Goal: Information Seeking & Learning: Understand process/instructions

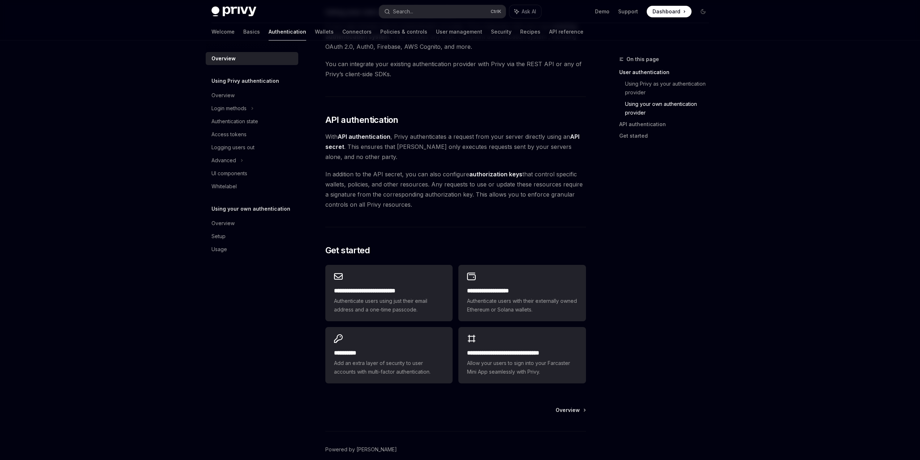
scroll to position [338, 0]
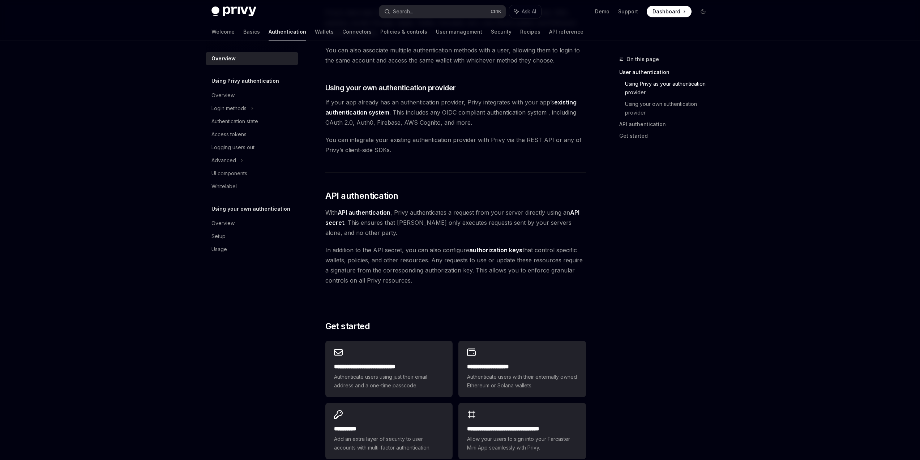
click at [272, 57] on div "Overview" at bounding box center [253, 58] width 82 height 9
type textarea "*"
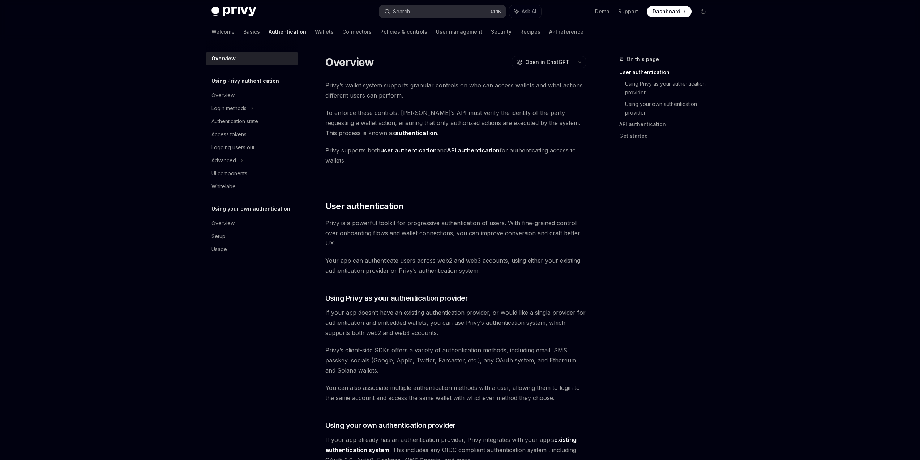
click at [440, 8] on button "Search... Ctrl K" at bounding box center [442, 11] width 127 height 13
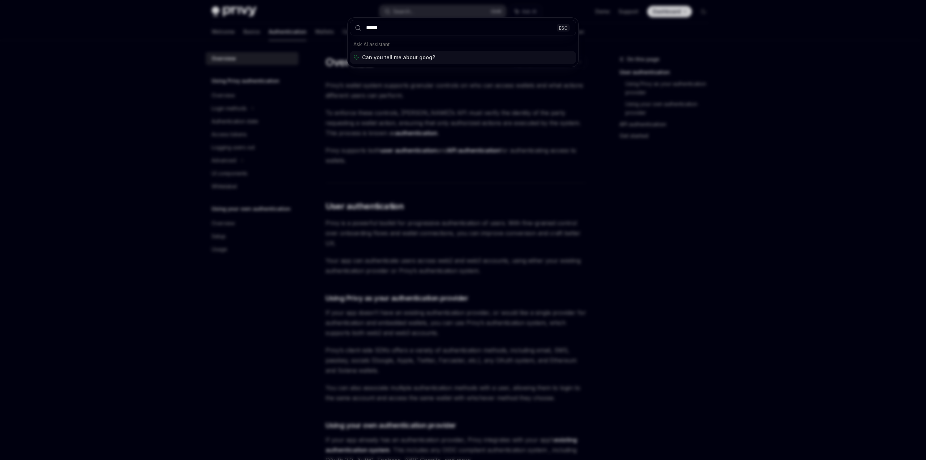
type input "******"
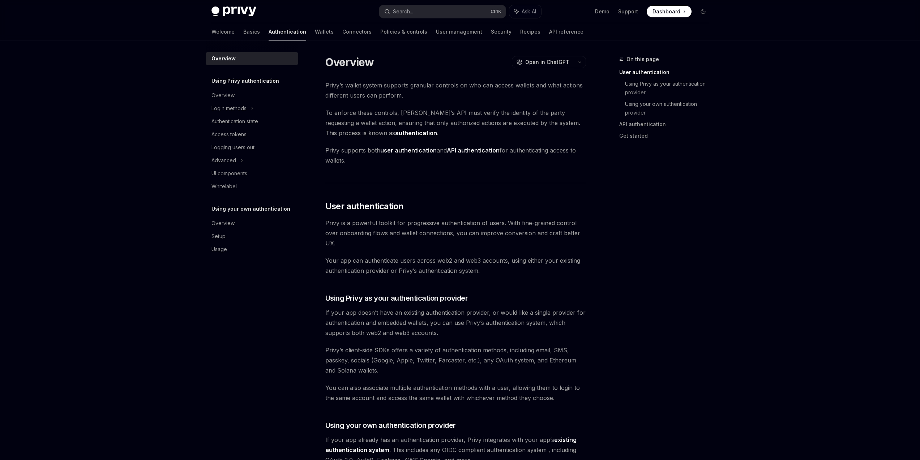
type textarea "*"
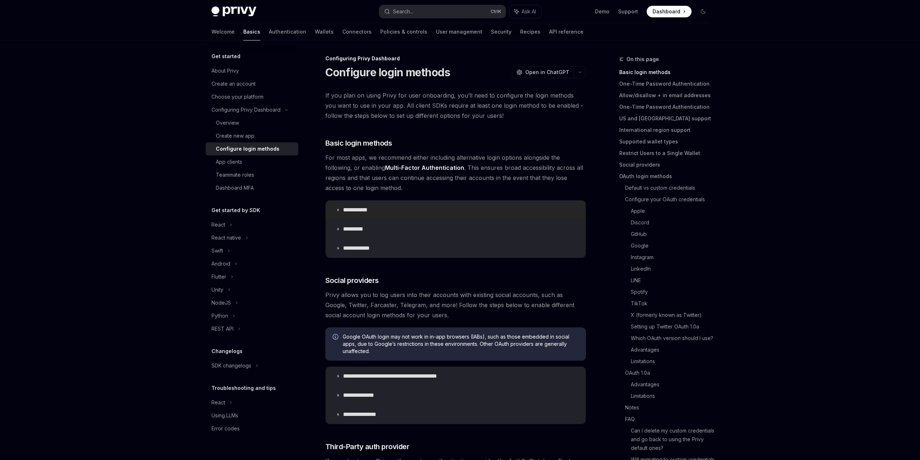
scroll to position [130, 0]
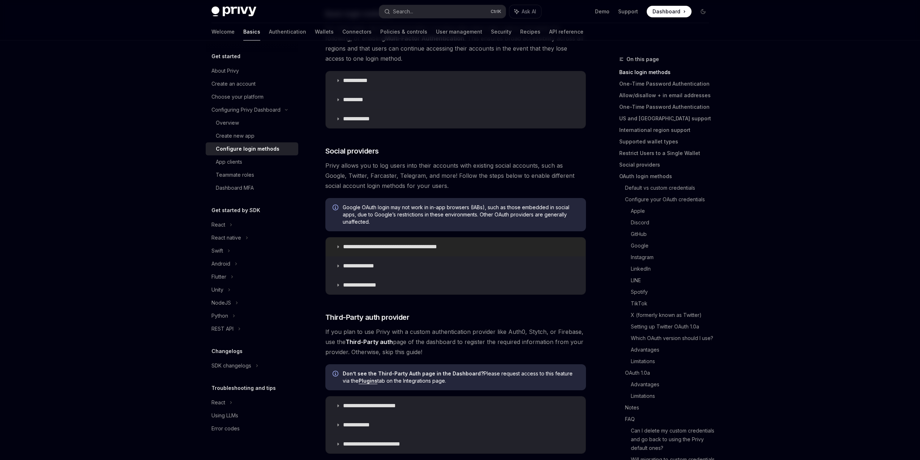
click at [421, 253] on summary "**********" at bounding box center [456, 247] width 260 height 19
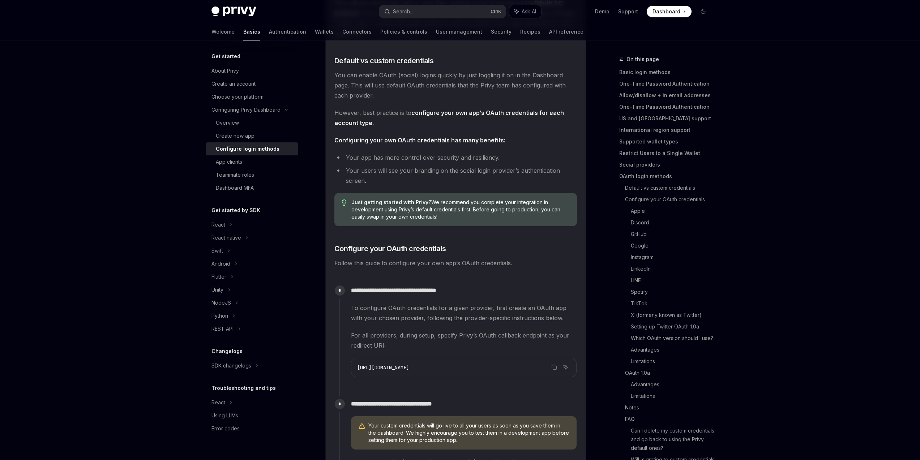
scroll to position [521, 0]
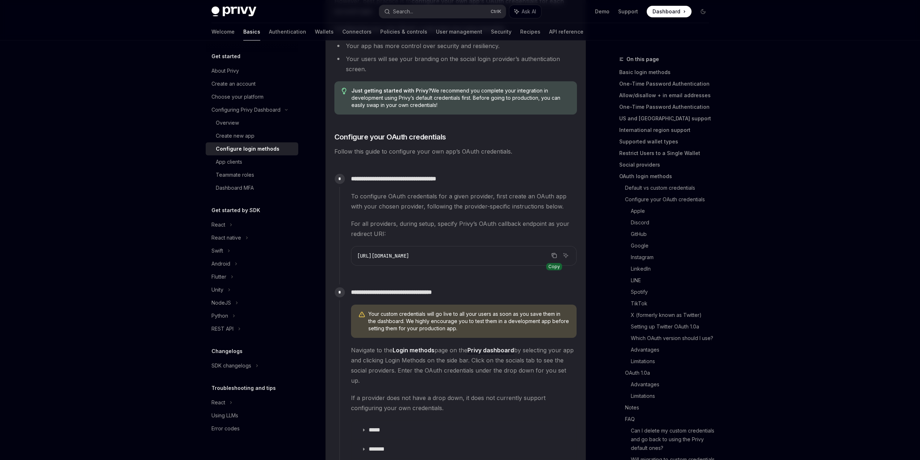
click at [552, 257] on icon "Copy the contents from the code block" at bounding box center [554, 256] width 6 height 6
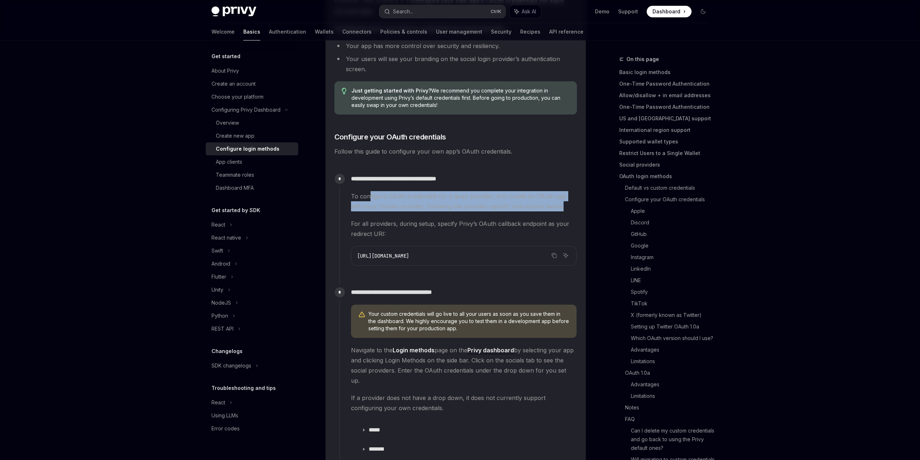
drag, startPoint x: 368, startPoint y: 196, endPoint x: 557, endPoint y: 206, distance: 188.6
click at [556, 206] on span "To configure OAuth credentials for a given provider, first create an OAuth app …" at bounding box center [464, 201] width 226 height 20
click at [557, 206] on span "To configure OAuth credentials for a given provider, first create an OAuth app …" at bounding box center [464, 201] width 226 height 20
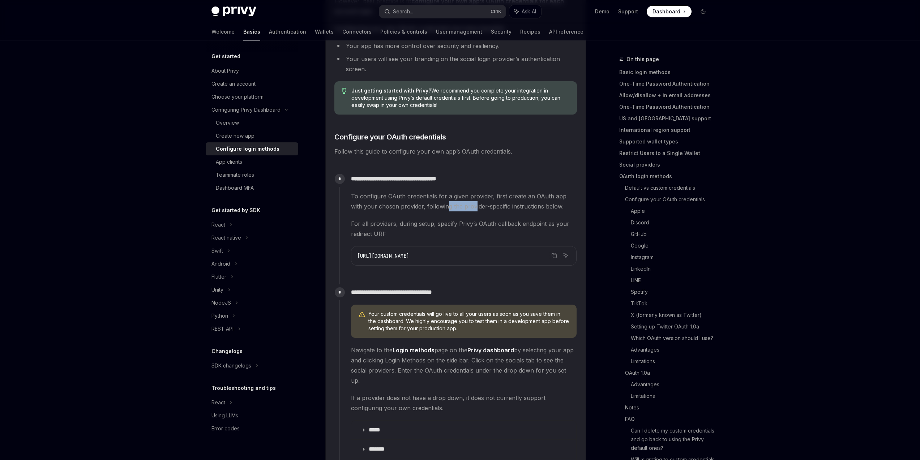
drag, startPoint x: 432, startPoint y: 208, endPoint x: 496, endPoint y: 210, distance: 64.0
click at [489, 210] on span "To configure OAuth credentials for a given provider, first create an OAuth app …" at bounding box center [464, 201] width 226 height 20
click at [500, 210] on span "To configure OAuth credentials for a given provider, first create an OAuth app …" at bounding box center [464, 201] width 226 height 20
drag, startPoint x: 468, startPoint y: 225, endPoint x: 513, endPoint y: 225, distance: 45.2
click at [504, 225] on span "For all providers, during setup, specify Privy’s OAuth callback endpoint as you…" at bounding box center [464, 229] width 226 height 20
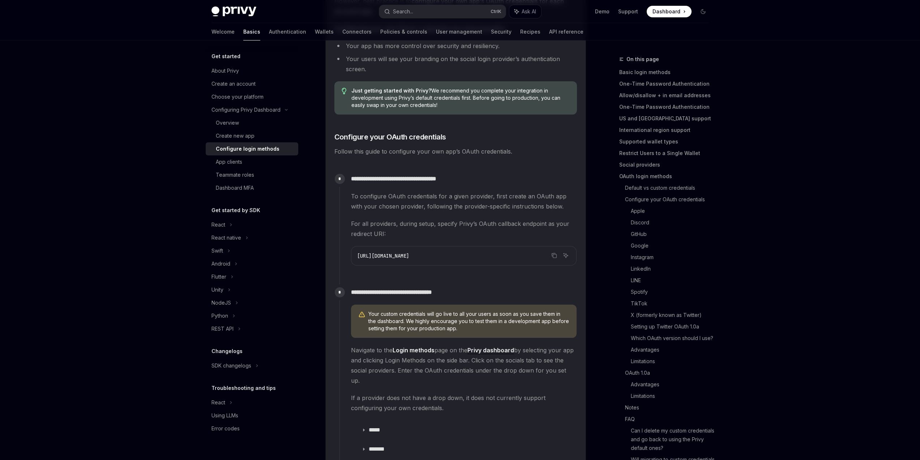
click at [513, 225] on span "For all providers, during setup, specify Privy’s OAuth callback endpoint as you…" at bounding box center [464, 229] width 226 height 20
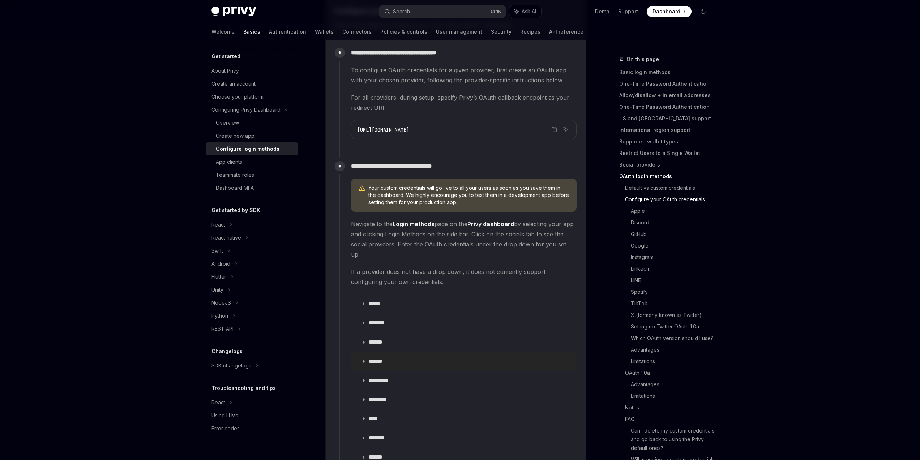
scroll to position [694, 0]
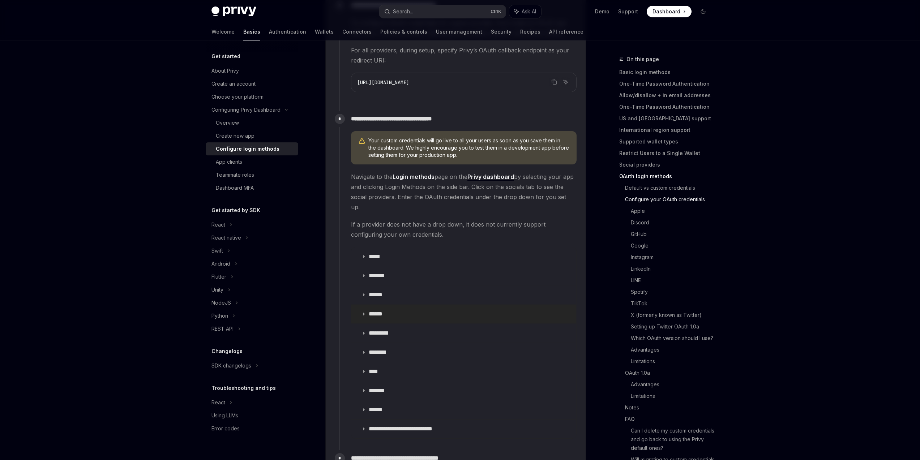
click at [384, 311] on summary "******" at bounding box center [463, 314] width 225 height 19
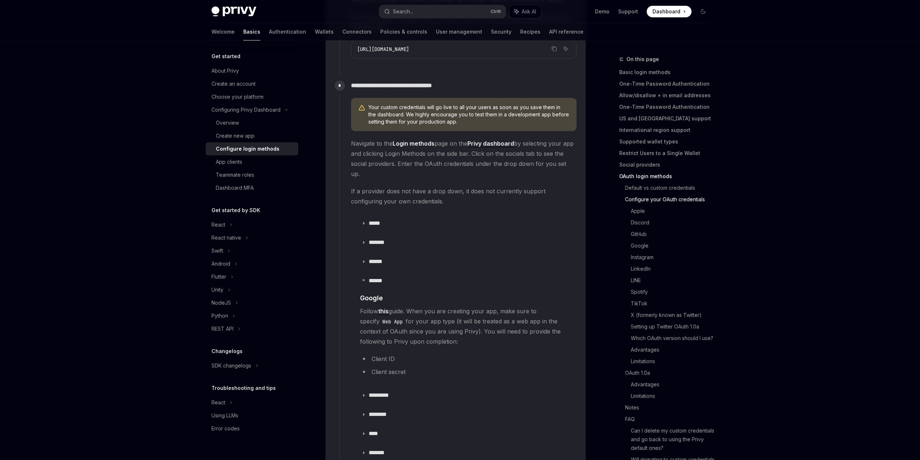
scroll to position [781, 0]
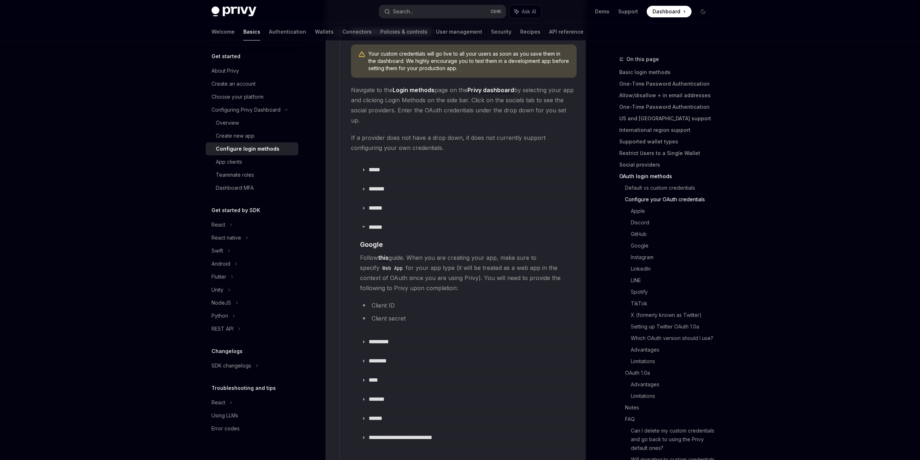
click at [389, 300] on li "Client ID" at bounding box center [464, 305] width 208 height 10
click at [389, 313] on li "Client secret" at bounding box center [464, 318] width 208 height 10
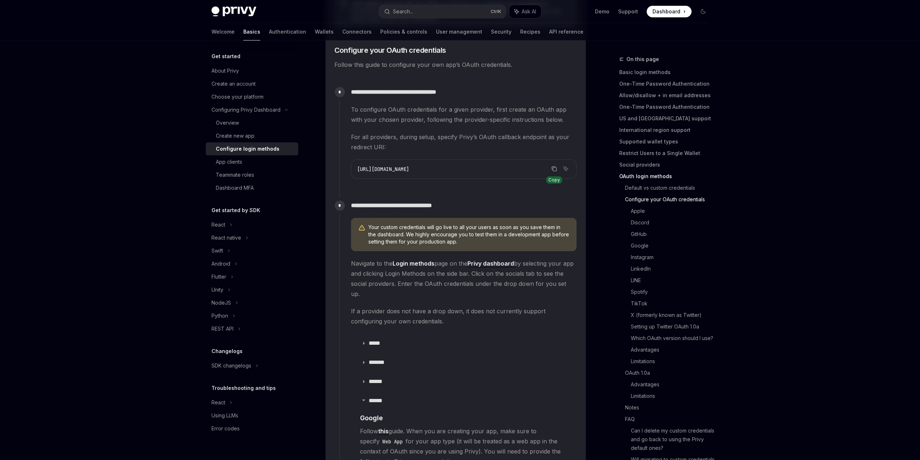
click at [554, 170] on icon "Copy the contents from the code block" at bounding box center [554, 169] width 6 height 6
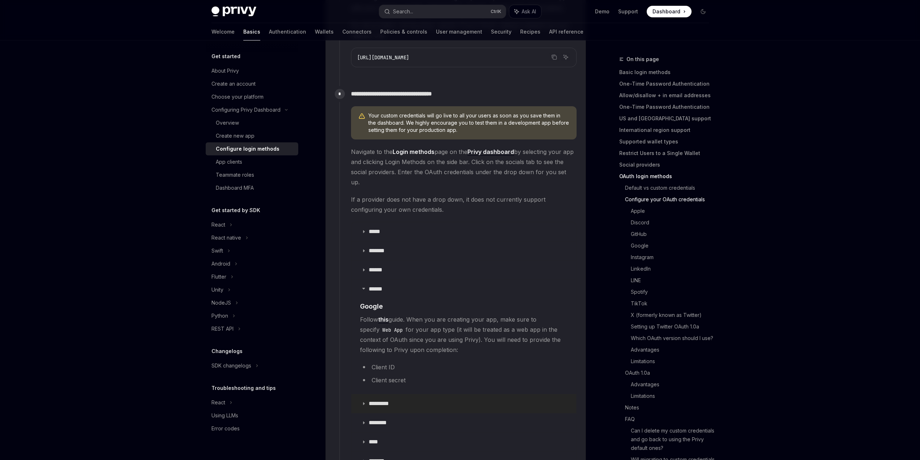
scroll to position [781, 0]
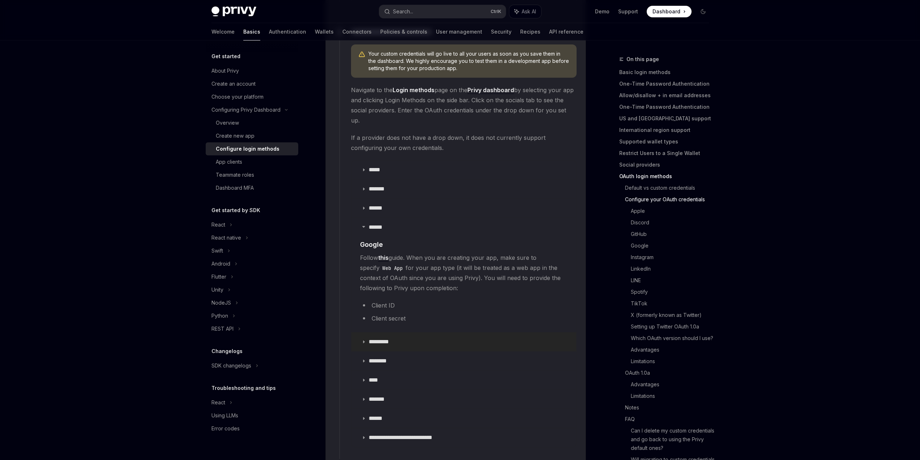
click at [364, 334] on summary "*********" at bounding box center [463, 342] width 225 height 19
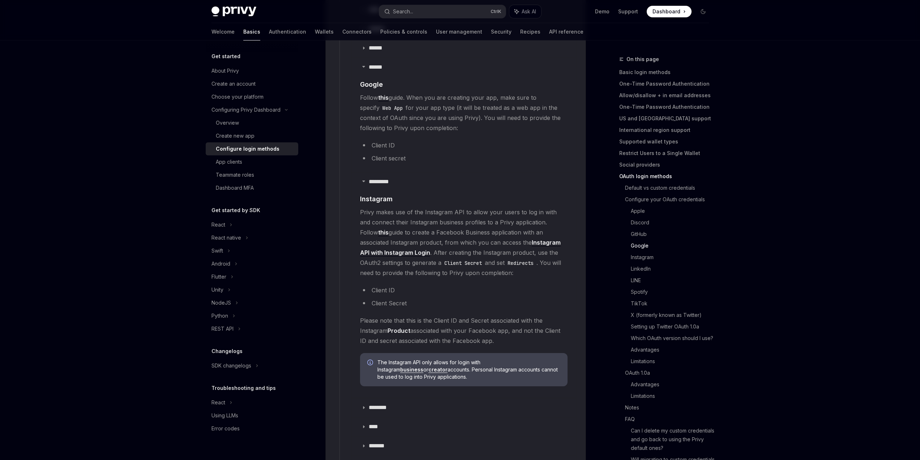
scroll to position [998, 0]
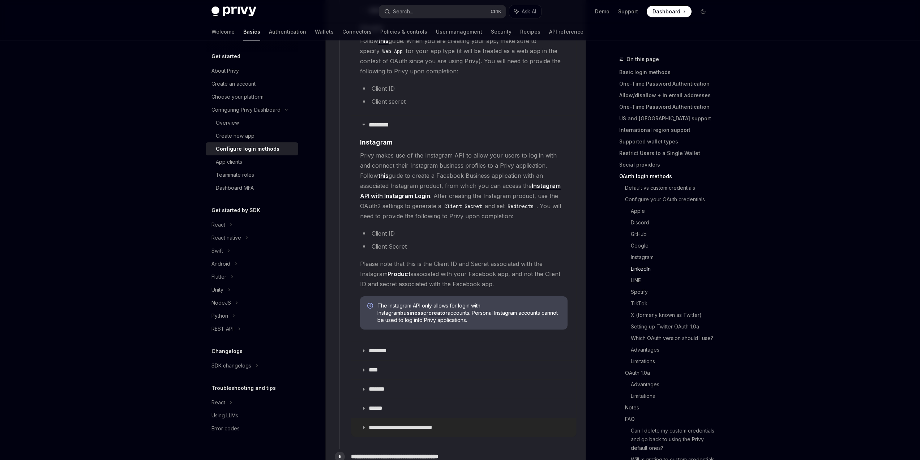
click at [365, 426] on icon at bounding box center [364, 428] width 4 height 4
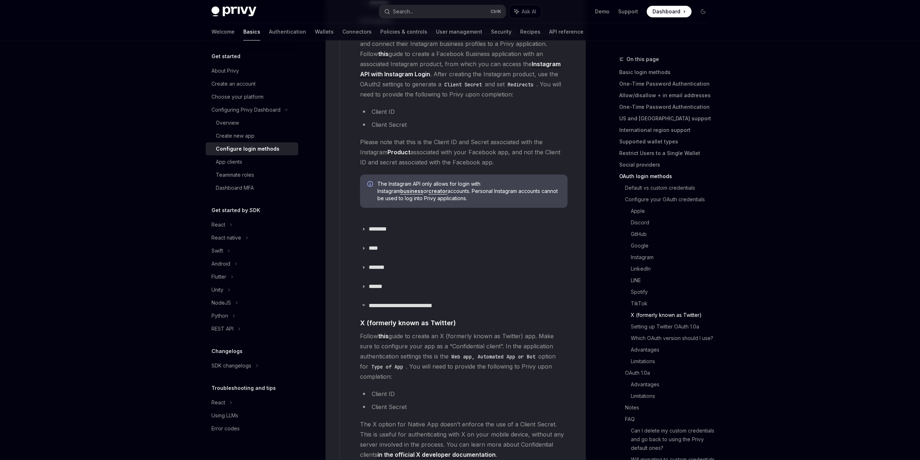
scroll to position [1215, 0]
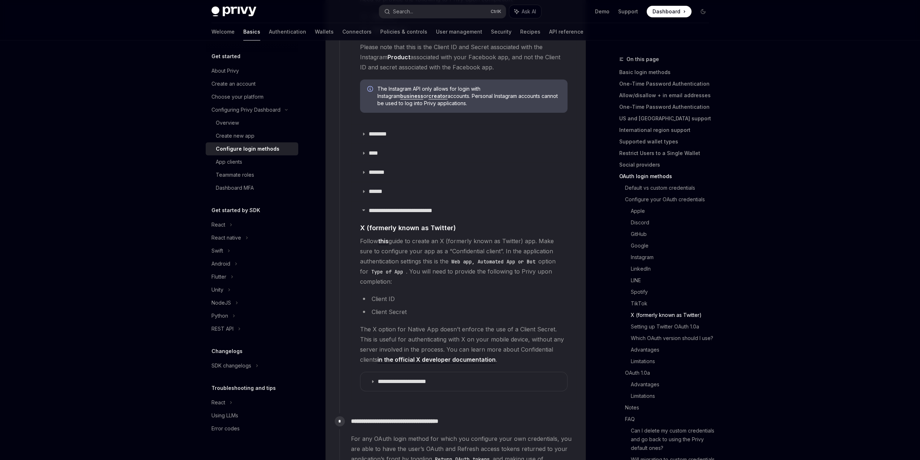
click at [387, 238] on link "this" at bounding box center [383, 242] width 10 height 8
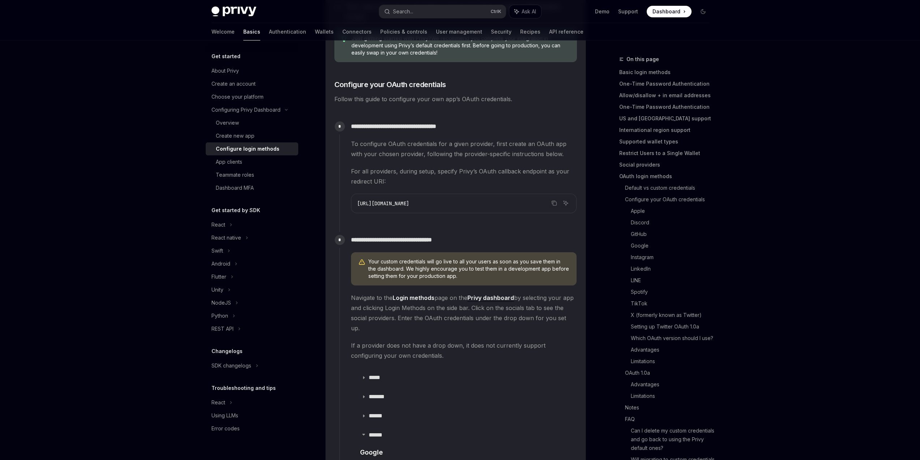
scroll to position [564, 0]
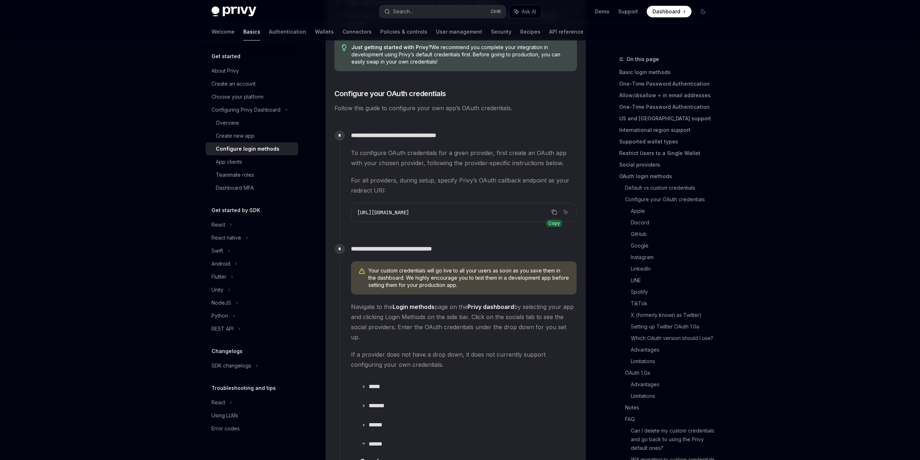
click at [556, 210] on icon "Copy the contents from the code block" at bounding box center [554, 212] width 6 height 6
